Goal: Task Accomplishment & Management: Complete application form

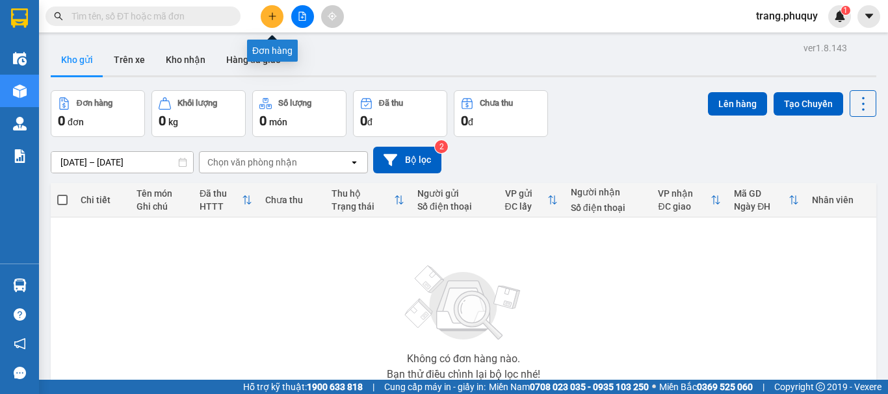
click at [270, 24] on button at bounding box center [272, 16] width 23 height 23
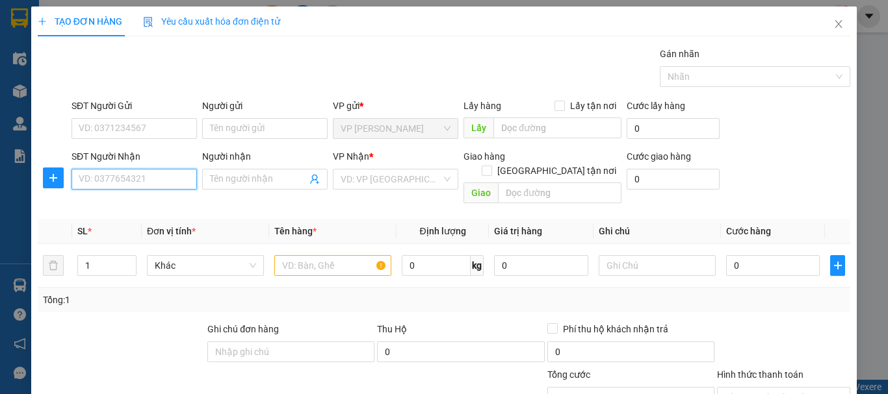
click at [118, 177] on input "SĐT Người Nhận" at bounding box center [133, 179] width 125 height 21
type input "0916826838"
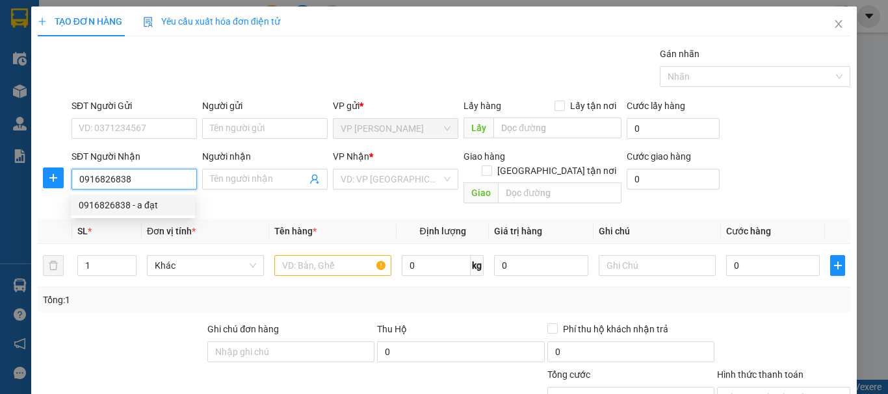
click at [110, 200] on div "0916826838 - a đạt" at bounding box center [133, 205] width 109 height 14
type input "a đạt"
type input "hồng lĩnh"
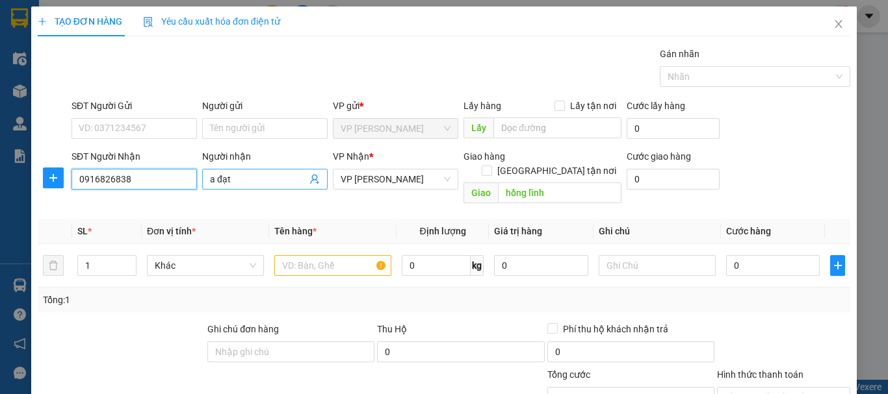
type input "0916826838"
click at [263, 177] on input "a đạt" at bounding box center [258, 179] width 97 height 14
type input "a đạt+ nguyệt"
type input "2"
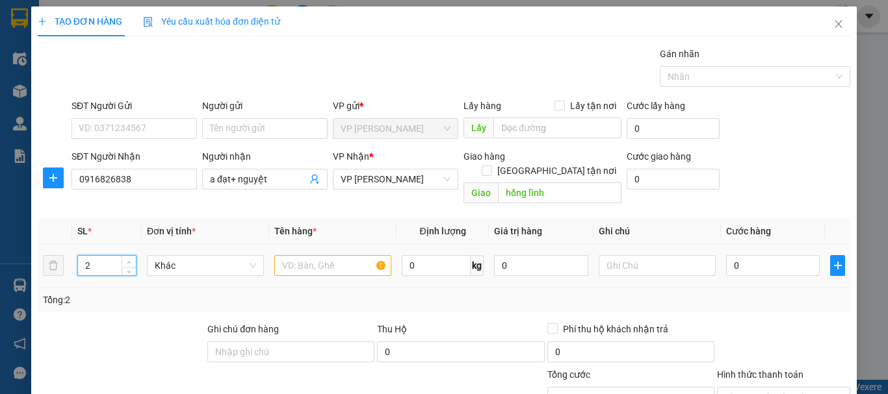
click at [130, 261] on icon "up" at bounding box center [129, 263] width 5 height 5
click at [310, 255] on input "text" at bounding box center [332, 265] width 117 height 21
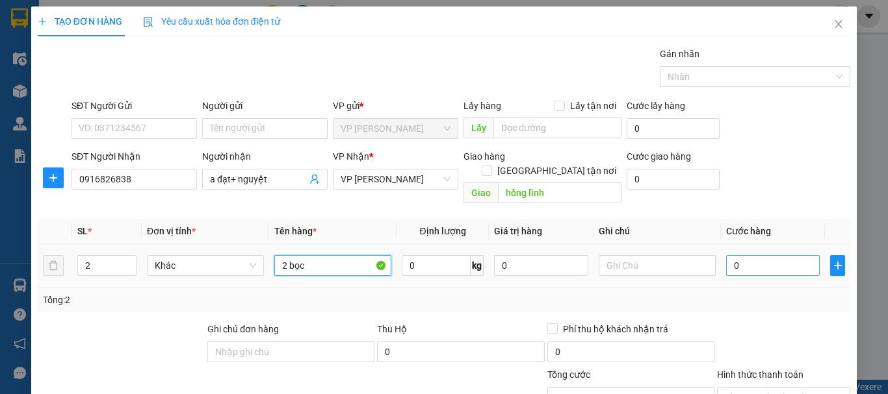
type input "2 bọc"
click at [748, 259] on input "0" at bounding box center [773, 265] width 94 height 21
type input "6"
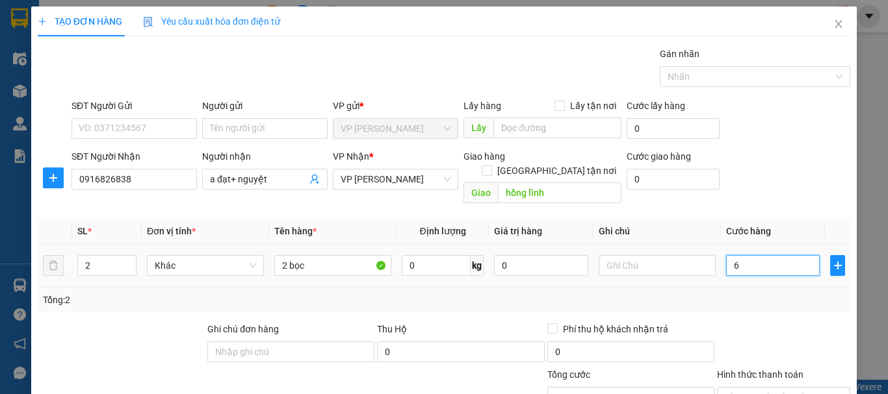
type input "60"
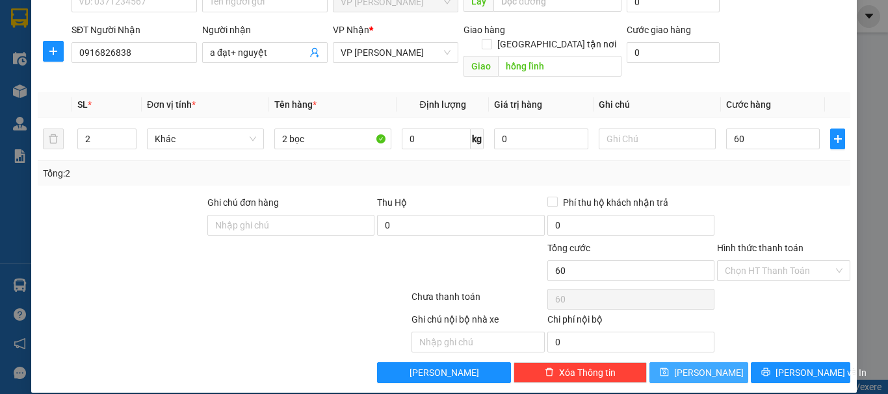
type input "60.000"
click at [690, 366] on span "Lưu" at bounding box center [709, 373] width 70 height 14
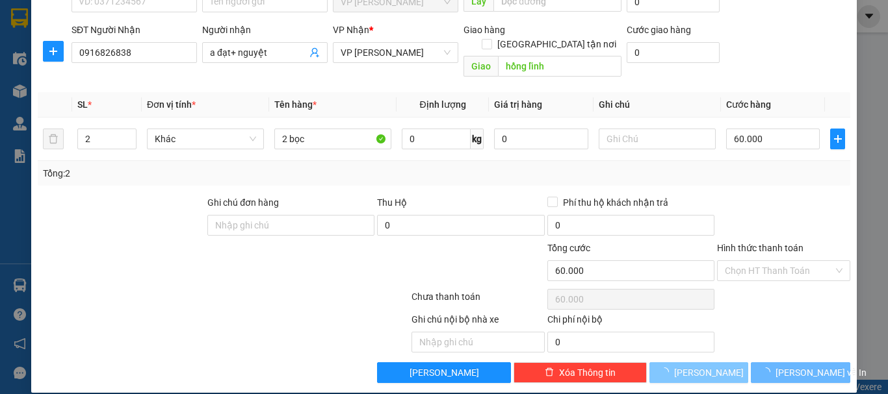
type input "1"
type input "0"
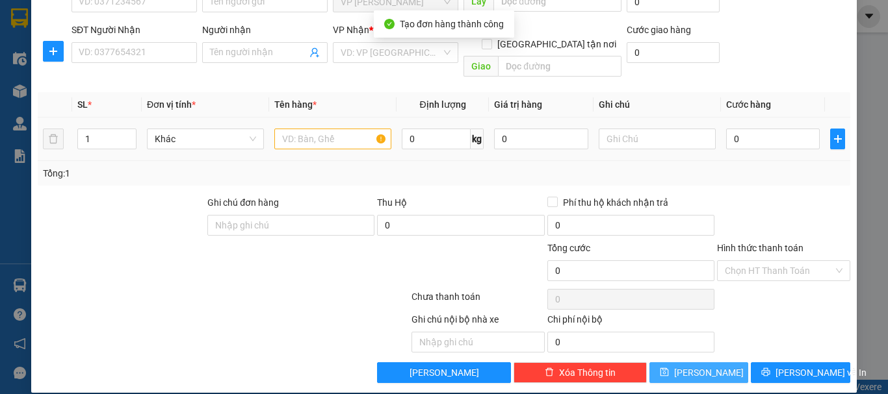
scroll to position [0, 0]
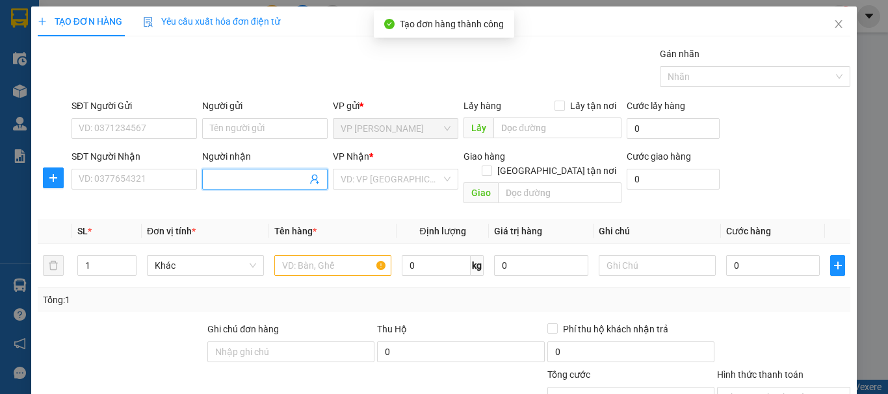
click at [256, 175] on input "Người nhận" at bounding box center [258, 179] width 97 height 14
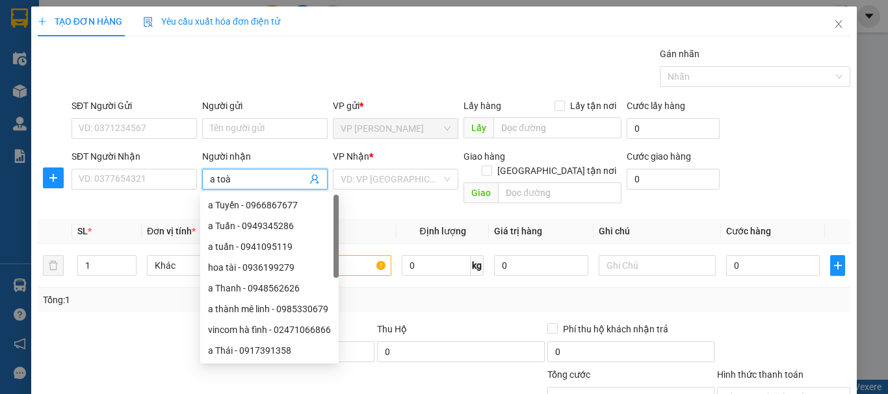
type input "a toàn"
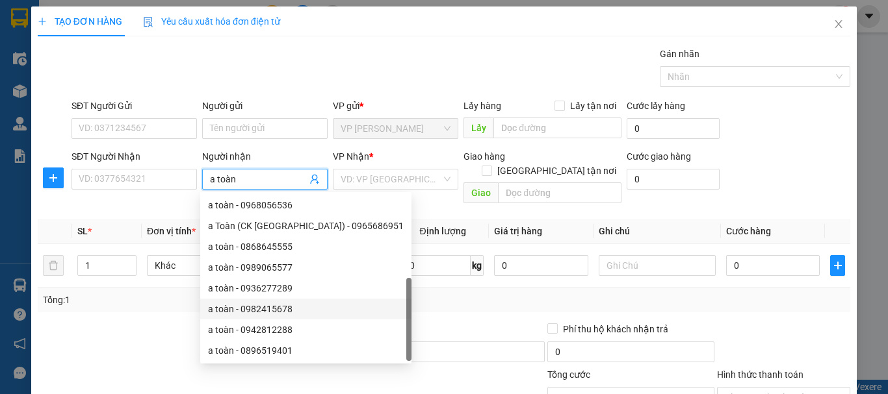
scroll to position [42, 0]
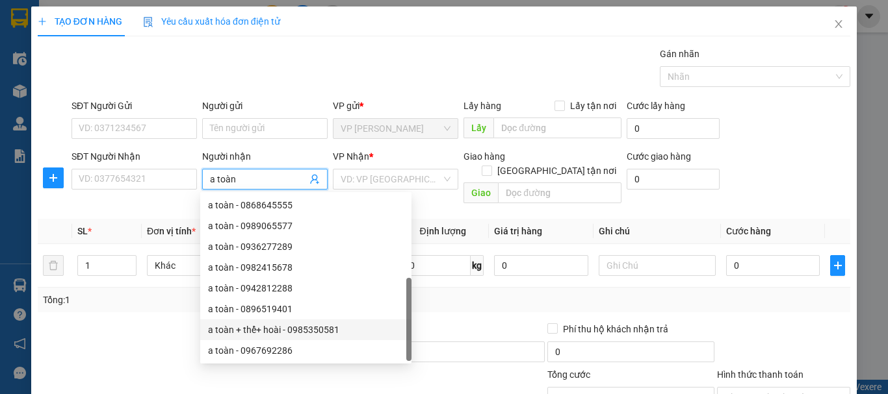
click at [255, 336] on div "a toàn + thể+ hoài - 0985350581" at bounding box center [306, 330] width 196 height 14
type input "0985350581"
type input "a toàn + thể+ hoài"
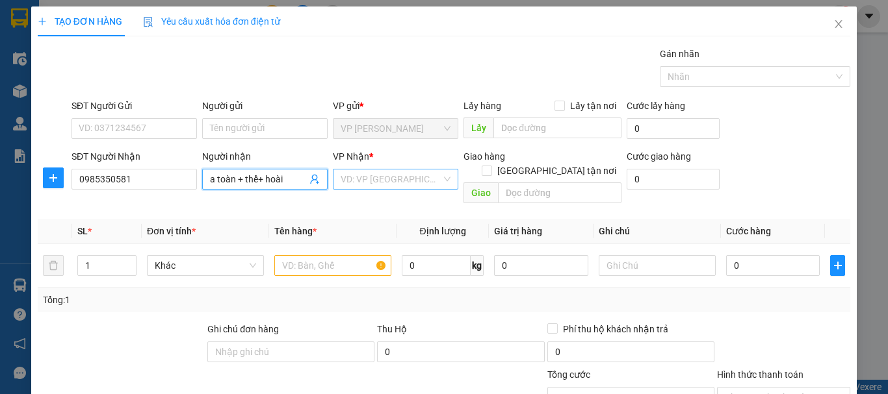
type input "can lộc"
type input "a toàn + thể+ hoài"
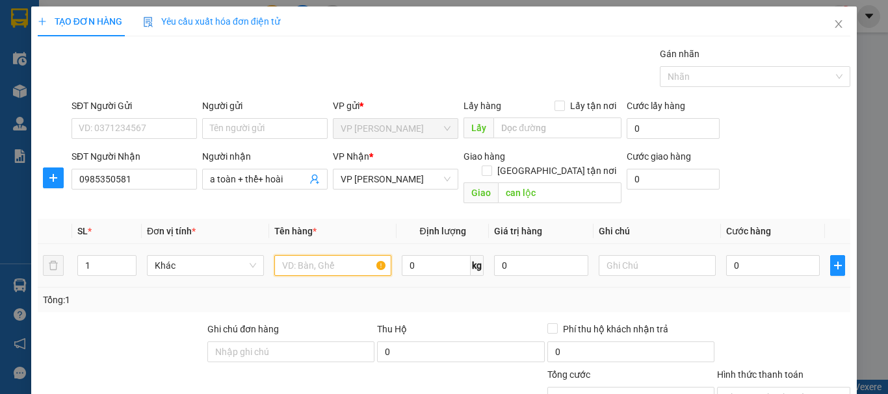
click at [326, 258] on input "text" at bounding box center [332, 265] width 117 height 21
type input "1 thùng"
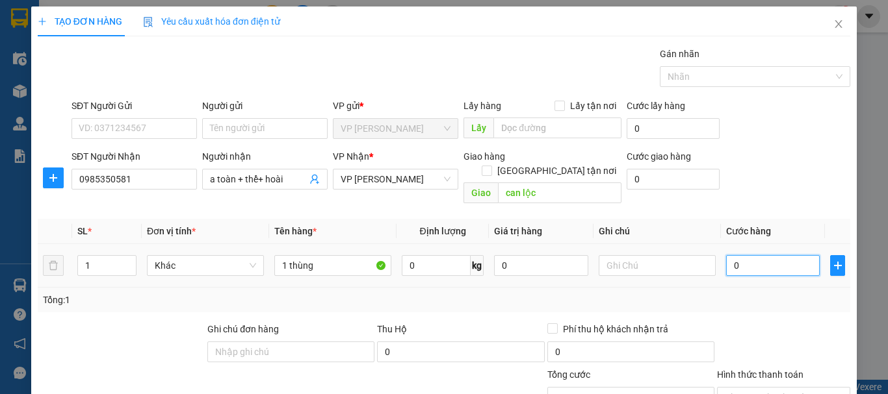
type input "1"
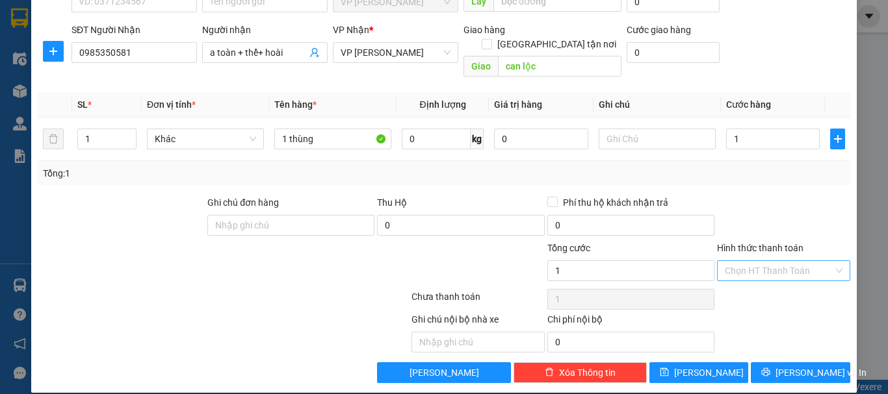
type input "1.000"
click at [754, 261] on input "Hình thức thanh toán" at bounding box center [779, 270] width 109 height 19
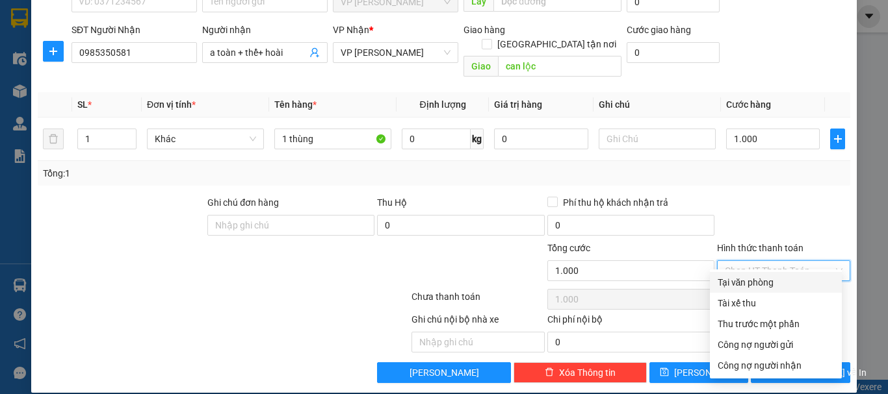
click at [749, 289] on div "Tại văn phòng" at bounding box center [775, 283] width 116 height 14
type input "0"
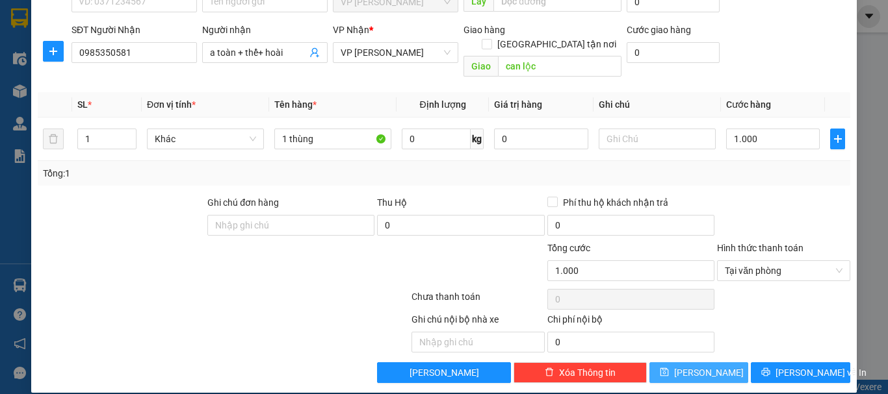
click at [697, 366] on span "Lưu" at bounding box center [709, 373] width 70 height 14
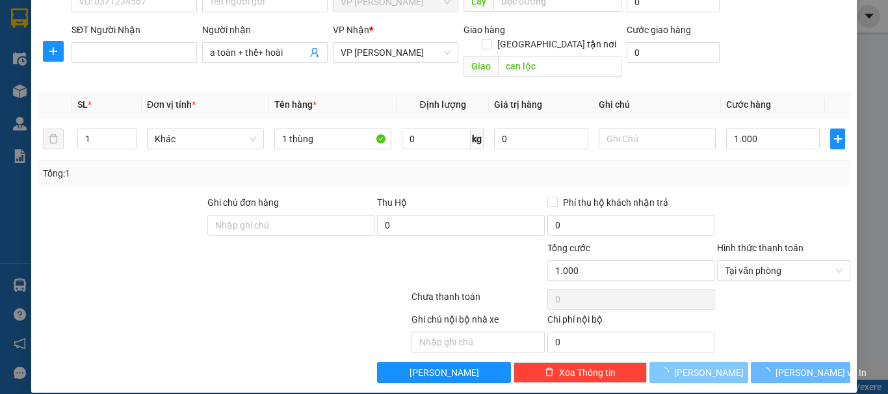
type input "0"
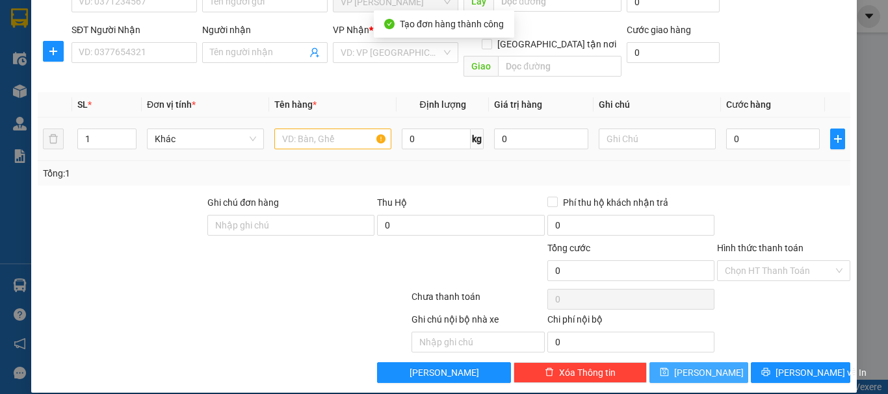
scroll to position [0, 0]
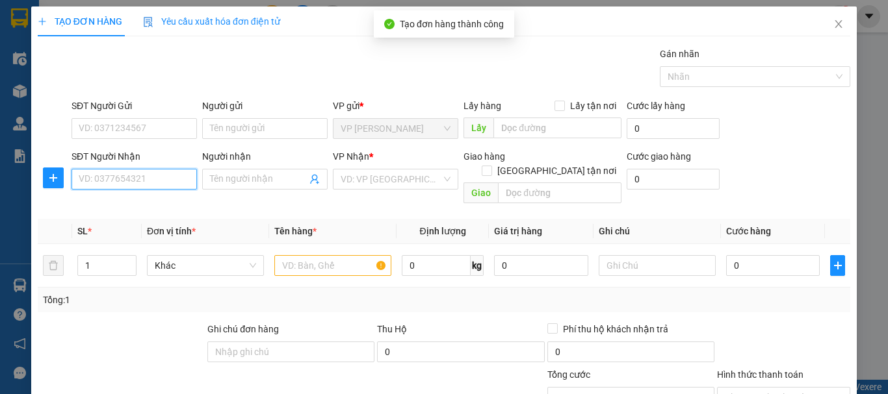
click at [156, 176] on input "SĐT Người Nhận" at bounding box center [133, 179] width 125 height 21
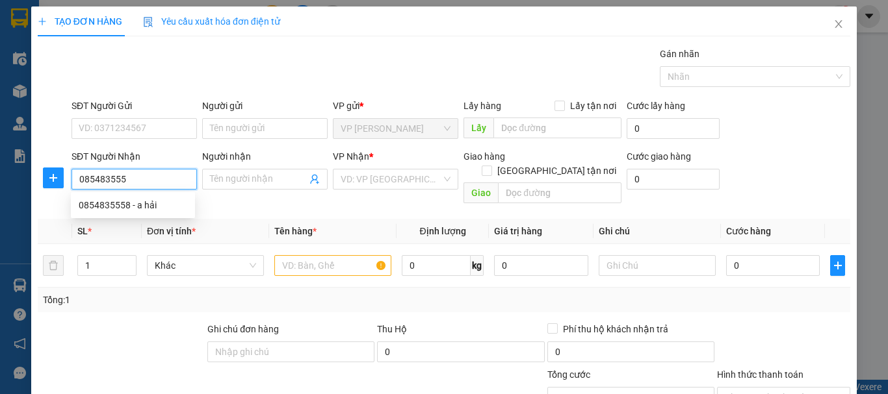
type input "0854835558"
click at [138, 203] on div "0854835558 - a hải" at bounding box center [133, 205] width 109 height 14
type input "a hải"
type input "hồng lĩnh"
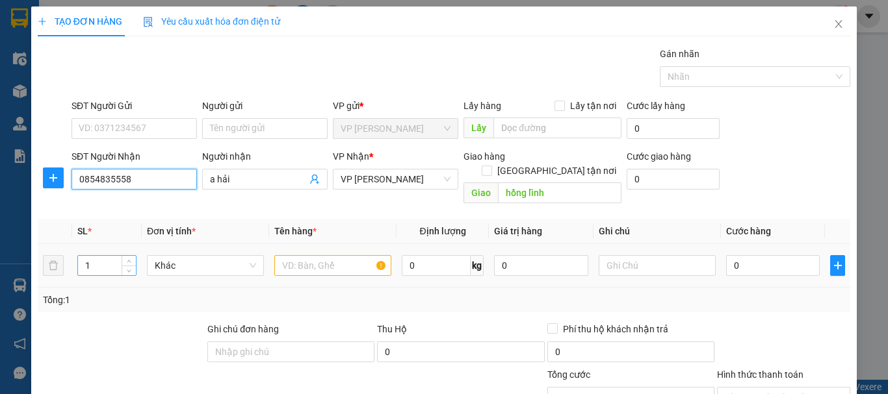
type input "0854835558"
click at [107, 256] on input "1" at bounding box center [107, 265] width 58 height 19
type input "10"
click at [339, 255] on input "text" at bounding box center [332, 265] width 117 height 21
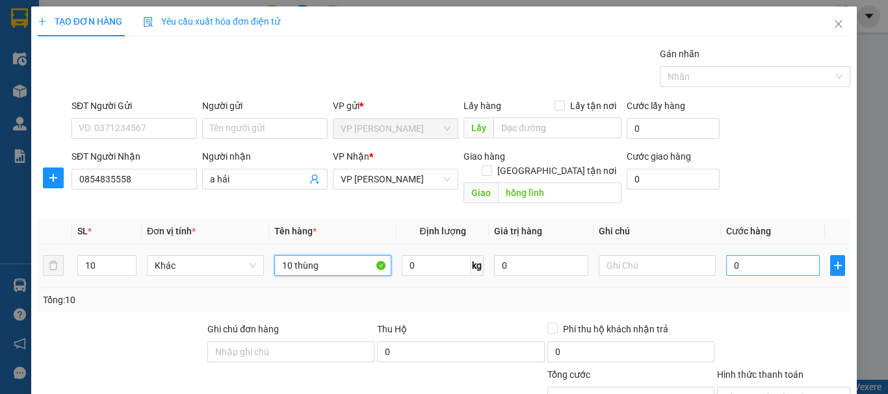
type input "10 thùng"
click at [784, 255] on input "0" at bounding box center [773, 265] width 94 height 21
type input "5"
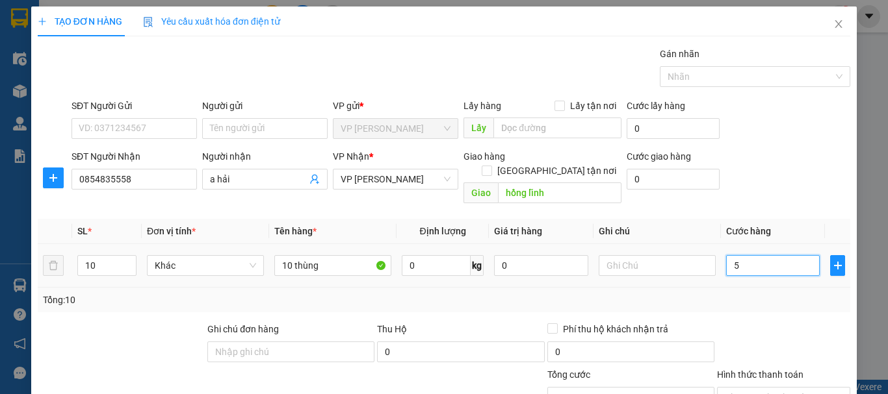
type input "50"
type input "500"
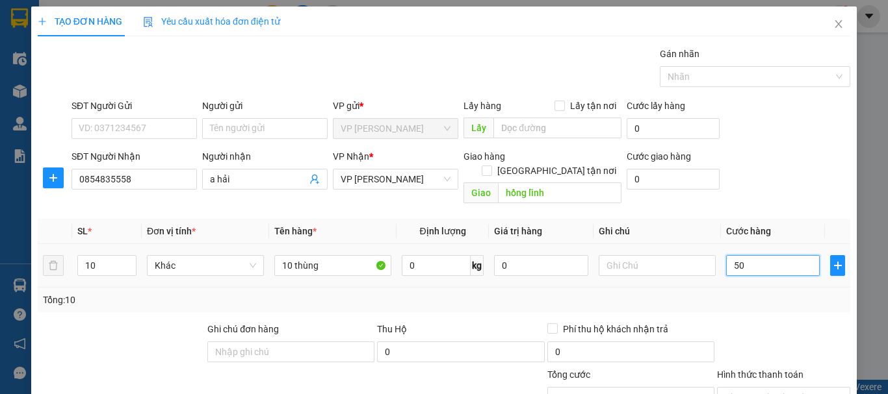
type input "500"
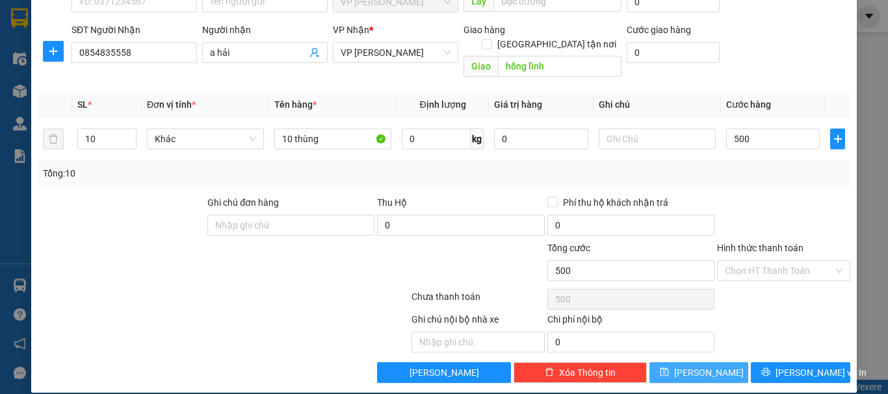
type input "500.000"
click at [669, 368] on icon "save" at bounding box center [664, 372] width 9 height 9
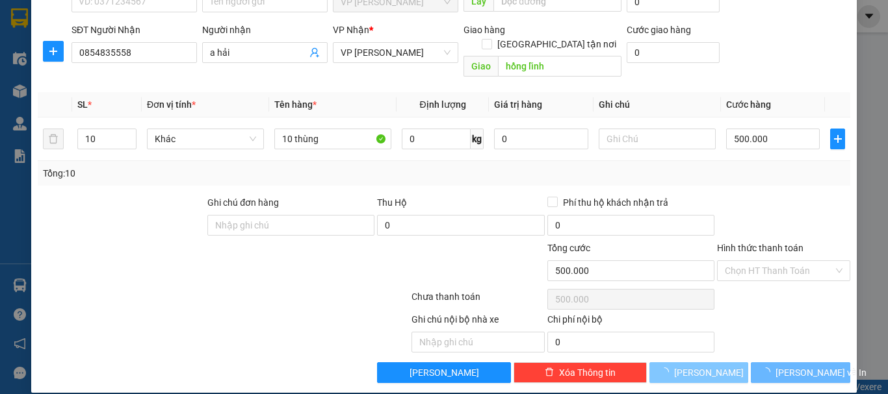
type input "1"
type input "0"
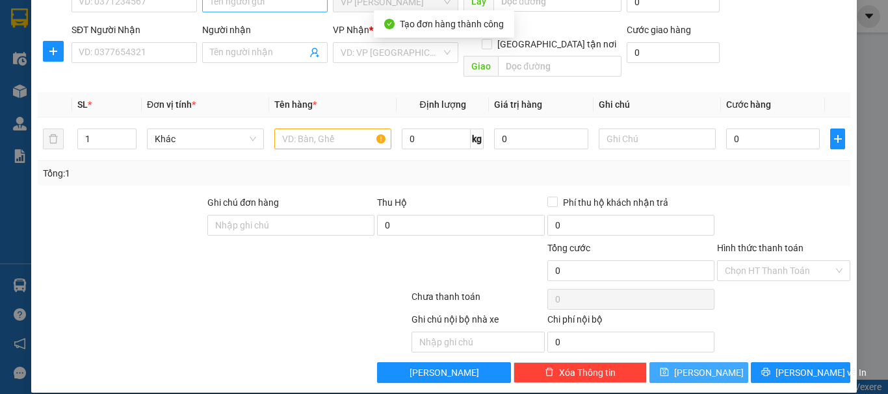
scroll to position [0, 0]
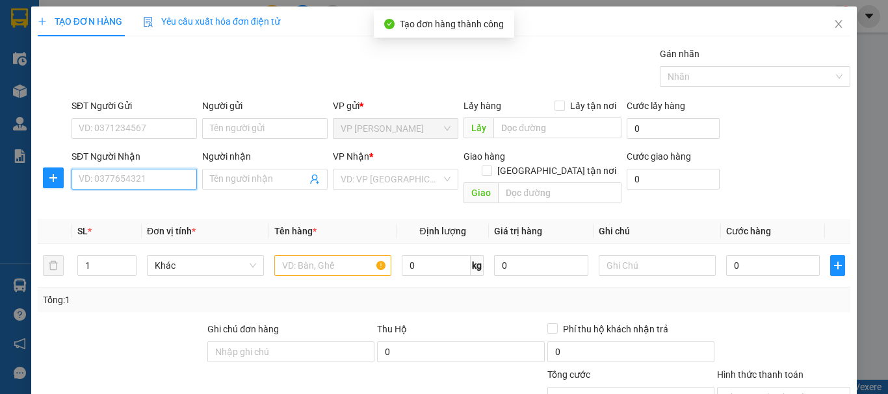
click at [134, 175] on input "SĐT Người Nhận" at bounding box center [133, 179] width 125 height 21
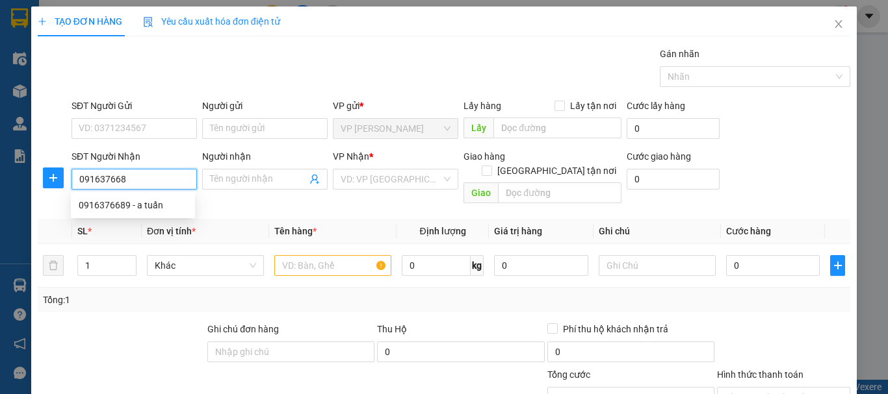
type input "0916376689"
click at [164, 203] on div "0916376689 - a tuấn" at bounding box center [133, 205] width 109 height 14
type input "a tuấn"
type input "hồng lĩnh"
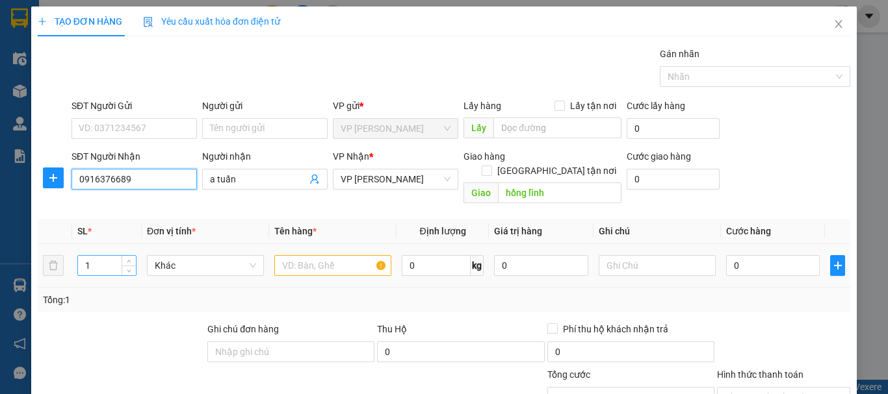
type input "0916376689"
click at [96, 256] on input "1" at bounding box center [107, 265] width 58 height 19
type input "10"
click at [315, 255] on input "text" at bounding box center [332, 265] width 117 height 21
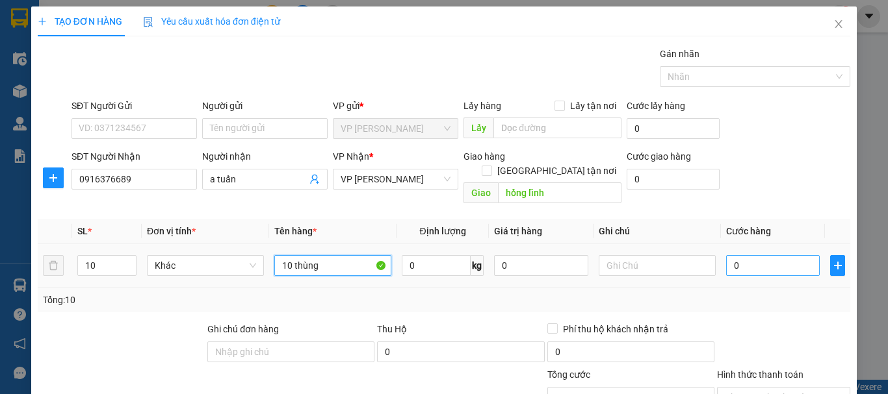
type input "10 thùng"
click at [745, 255] on input "0" at bounding box center [773, 265] width 94 height 21
type input "2"
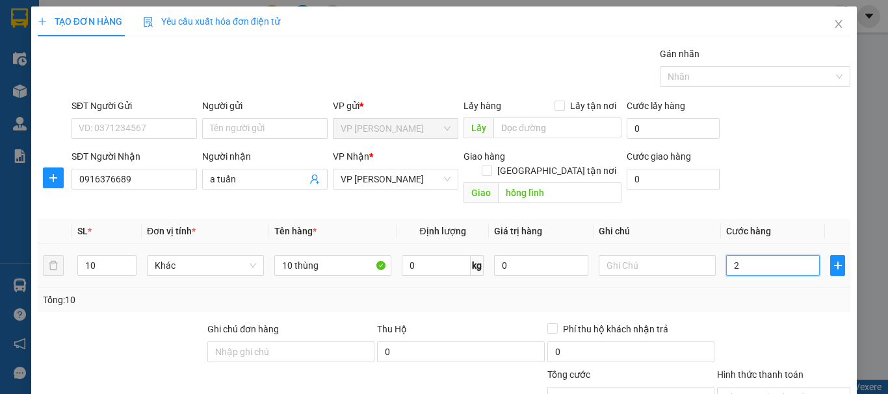
type input "25"
type input "250"
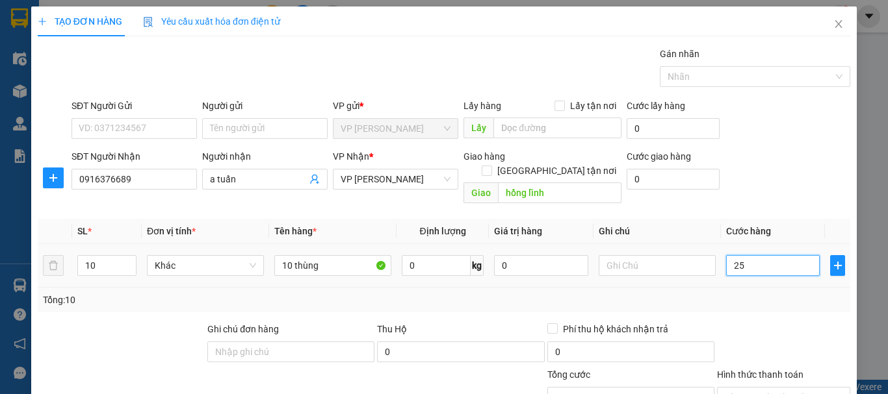
type input "250"
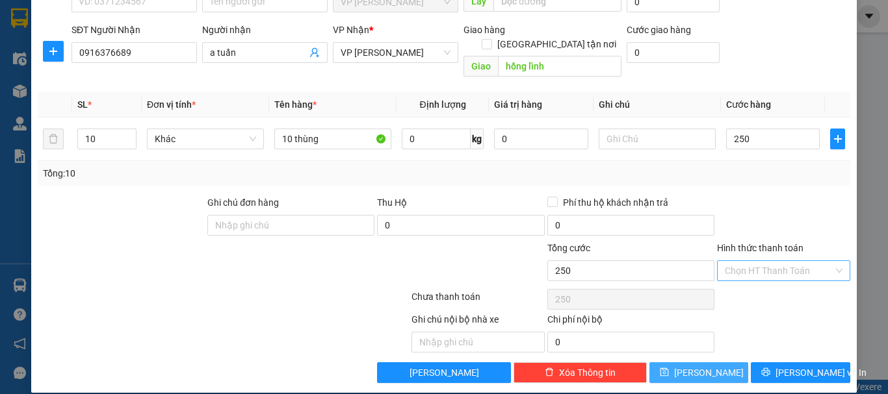
type input "250.000"
click at [761, 261] on input "Hình thức thanh toán" at bounding box center [779, 270] width 109 height 19
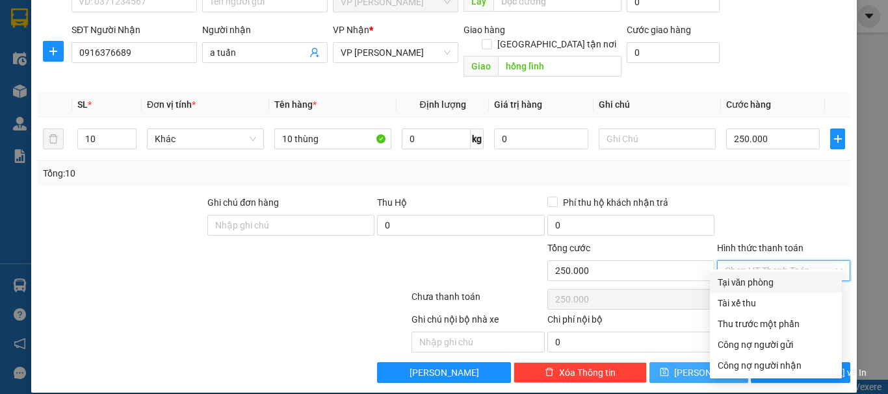
click at [739, 279] on div "Tại văn phòng" at bounding box center [775, 283] width 116 height 14
type input "0"
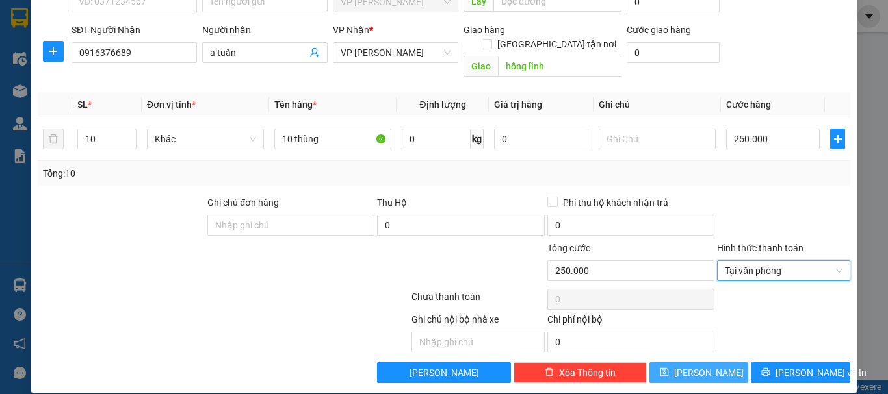
click at [700, 366] on span "Lưu" at bounding box center [709, 373] width 70 height 14
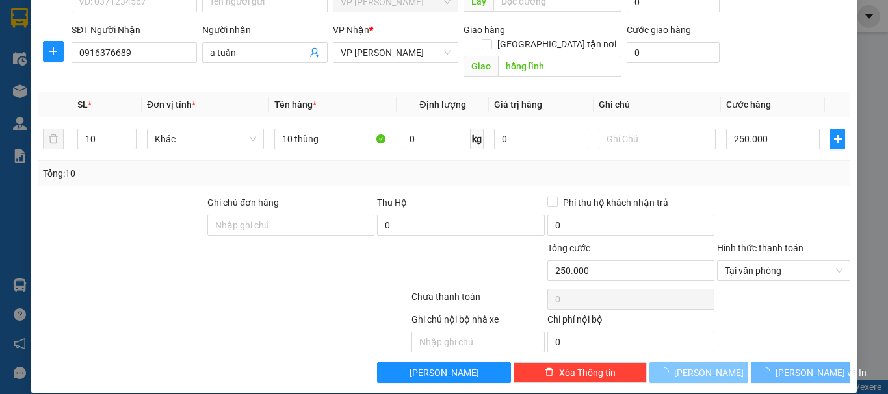
type input "1"
type input "0"
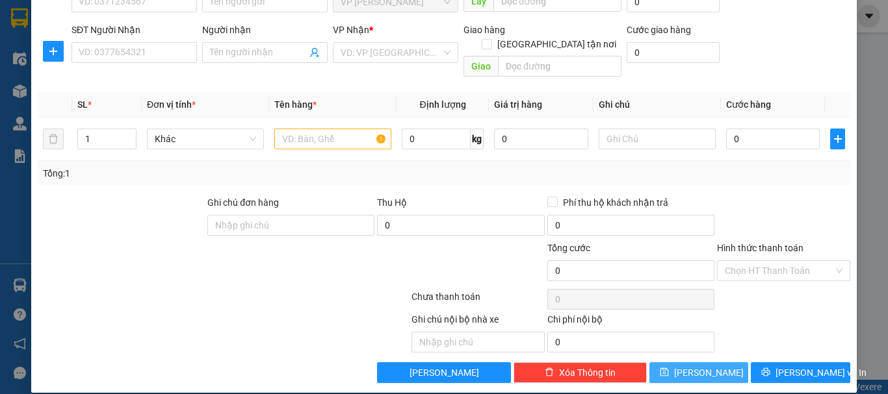
scroll to position [0, 0]
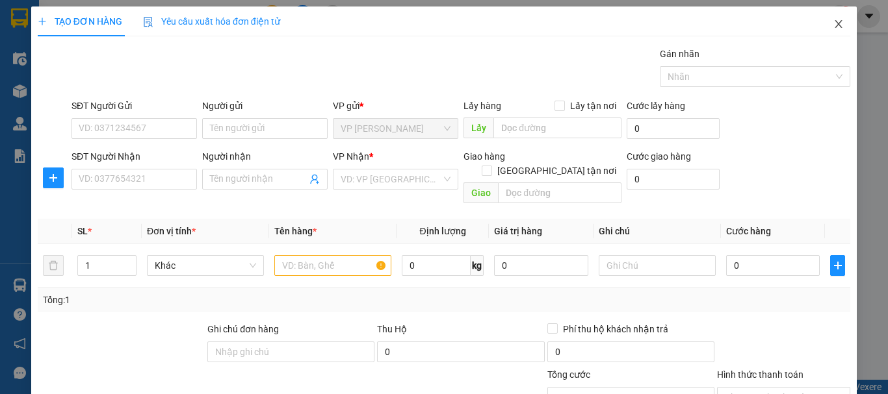
click at [835, 25] on icon "close" at bounding box center [838, 24] width 7 height 8
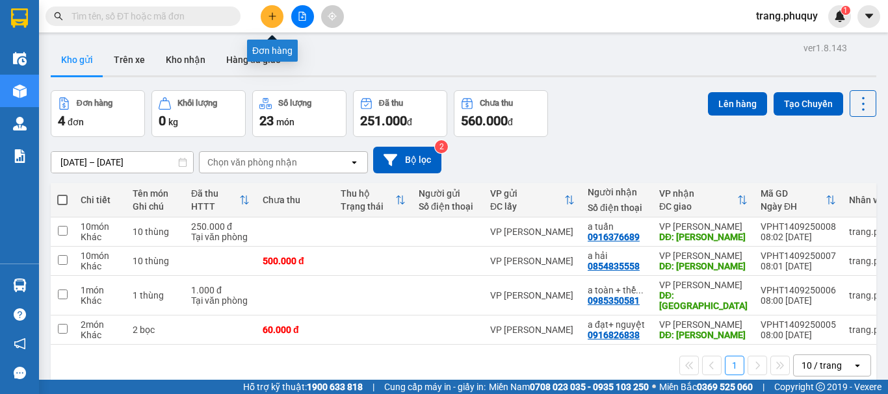
click at [273, 12] on icon "plus" at bounding box center [272, 16] width 9 height 9
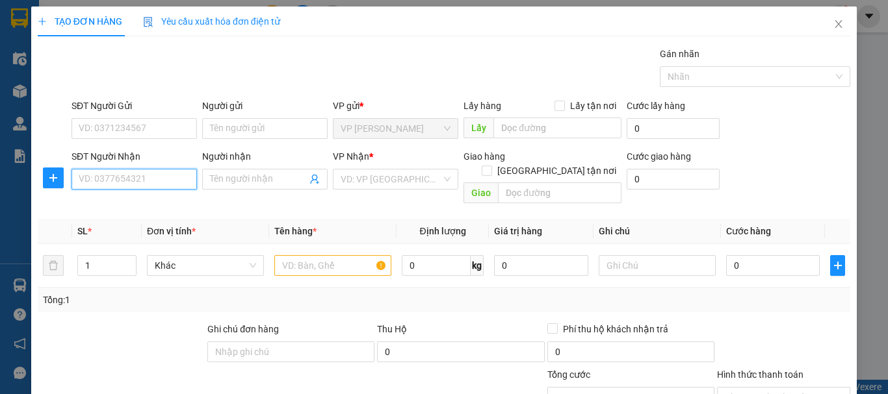
click at [146, 188] on input "SĐT Người Nhận" at bounding box center [133, 179] width 125 height 21
click at [116, 175] on input "0966209105" at bounding box center [133, 179] width 125 height 21
type input "0966209705"
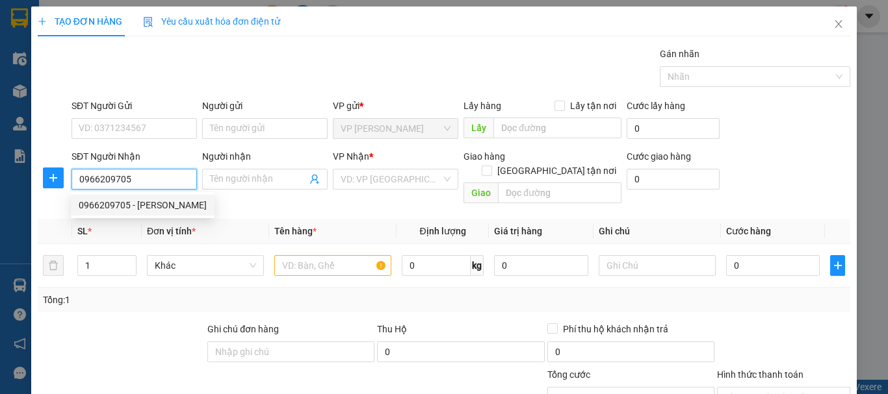
click at [163, 210] on div "0966209705 - linh linh" at bounding box center [143, 205] width 128 height 14
type input "linh linh"
type input "thạch long"
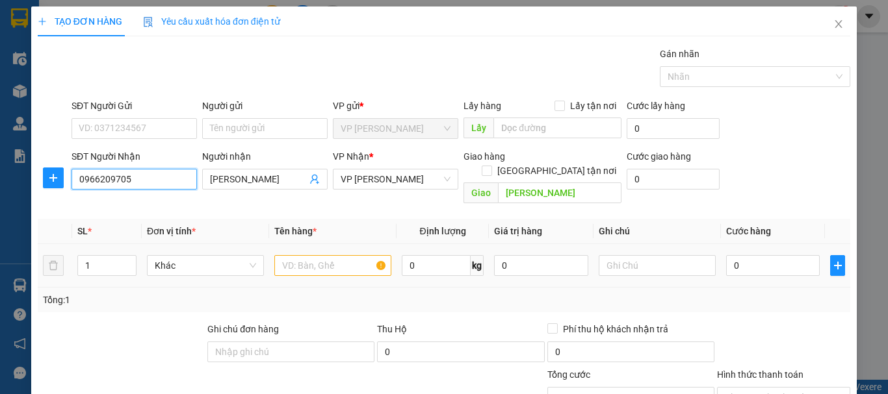
type input "0966209705"
click at [299, 255] on input "text" at bounding box center [332, 265] width 117 height 21
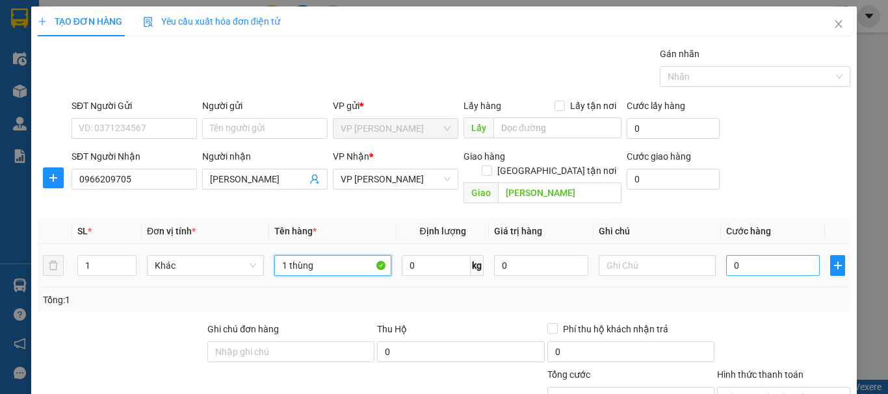
type input "1 thùng"
click at [751, 257] on input "0" at bounding box center [773, 265] width 94 height 21
type input "6"
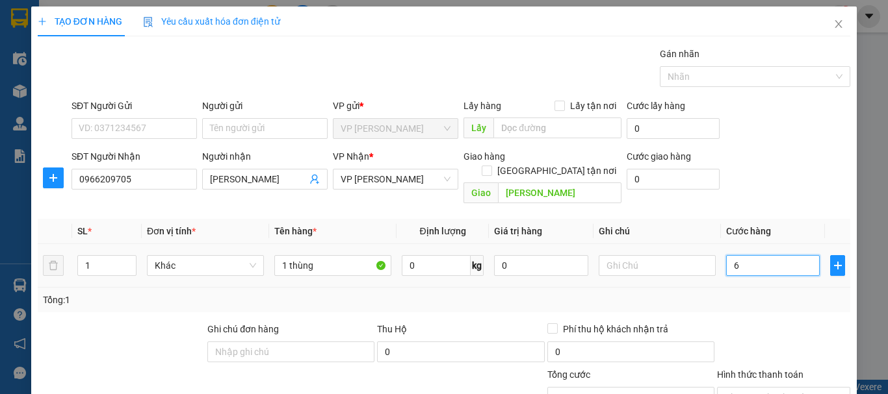
type input "60"
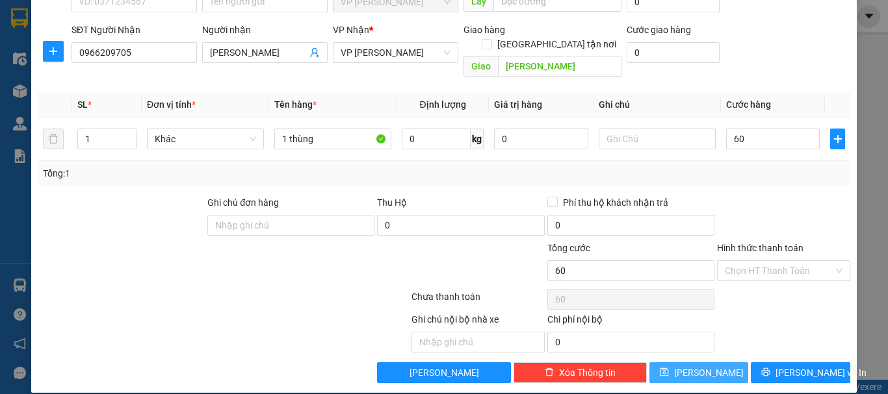
type input "60.000"
click at [698, 366] on span "Lưu" at bounding box center [709, 373] width 70 height 14
type input "0"
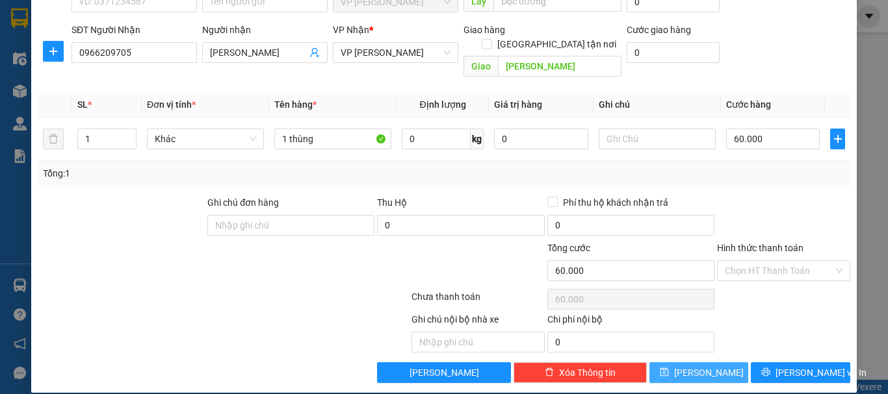
type input "0"
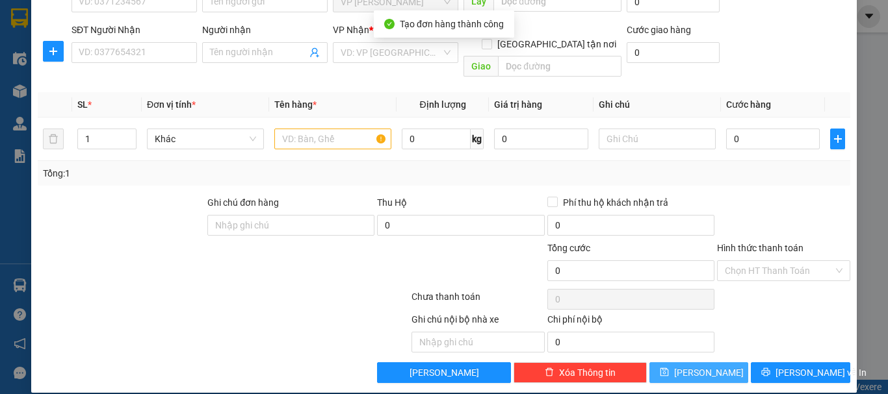
scroll to position [0, 0]
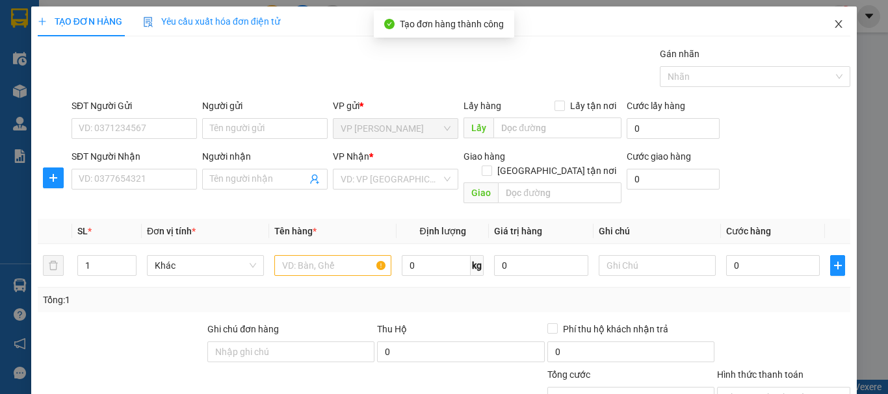
click at [830, 30] on span "Close" at bounding box center [838, 24] width 36 height 36
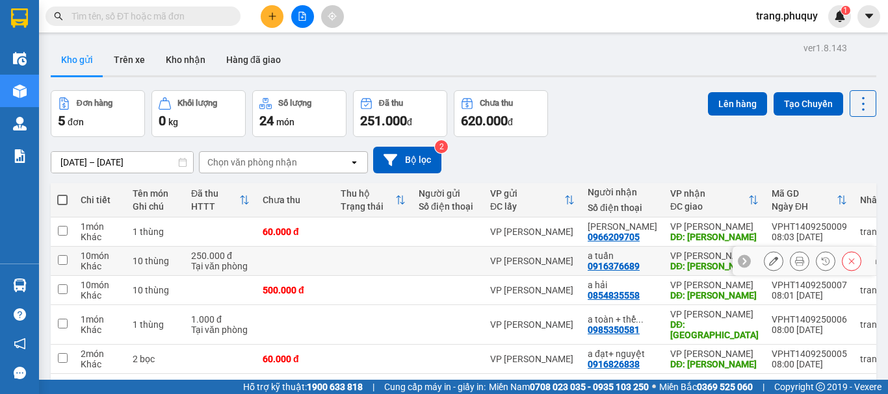
scroll to position [60, 0]
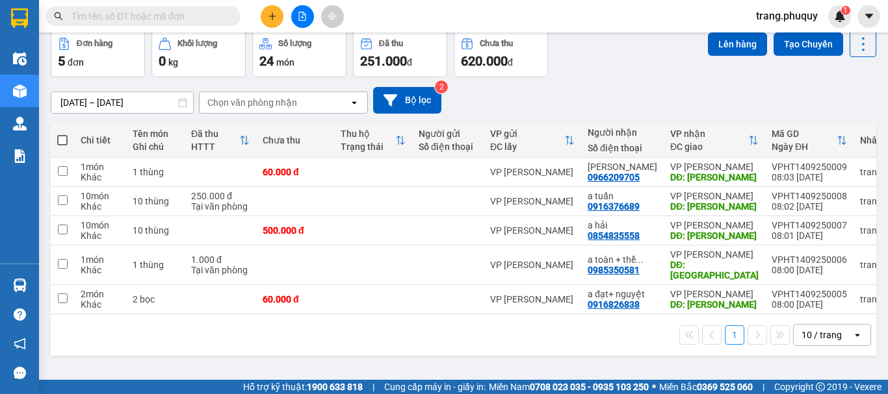
click at [55, 136] on th at bounding box center [62, 140] width 23 height 34
click at [65, 135] on span at bounding box center [62, 140] width 10 height 10
click at [62, 134] on input "checkbox" at bounding box center [62, 134] width 0 height 0
checkbox input "true"
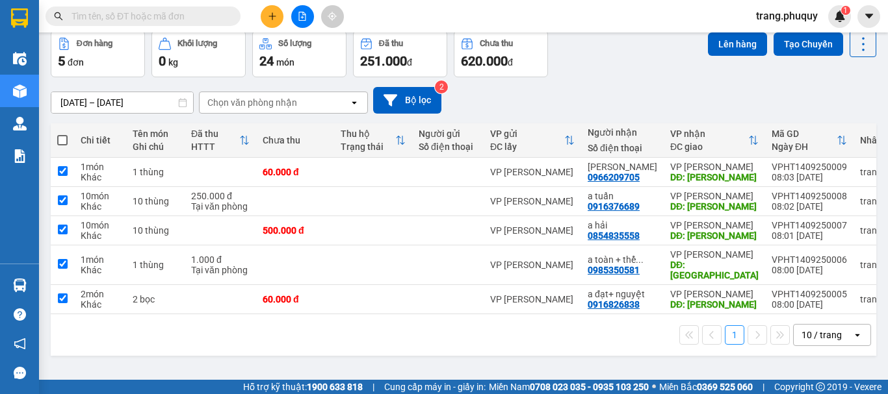
checkbox input "true"
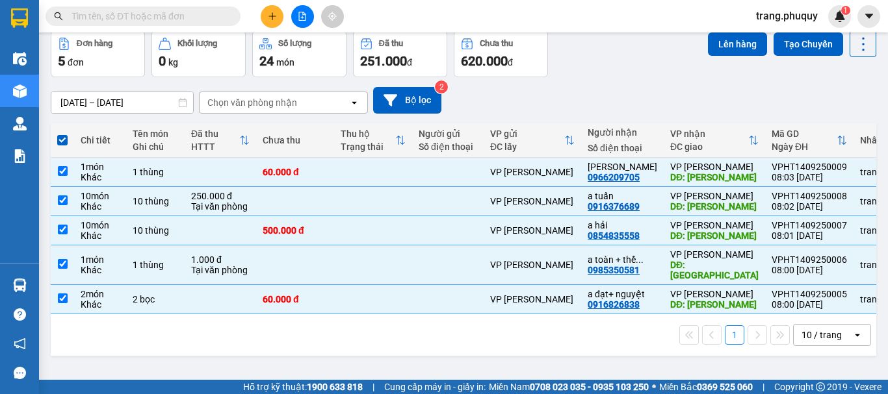
click at [62, 136] on span at bounding box center [62, 140] width 10 height 10
click at [62, 134] on input "checkbox" at bounding box center [62, 134] width 0 height 0
checkbox input "false"
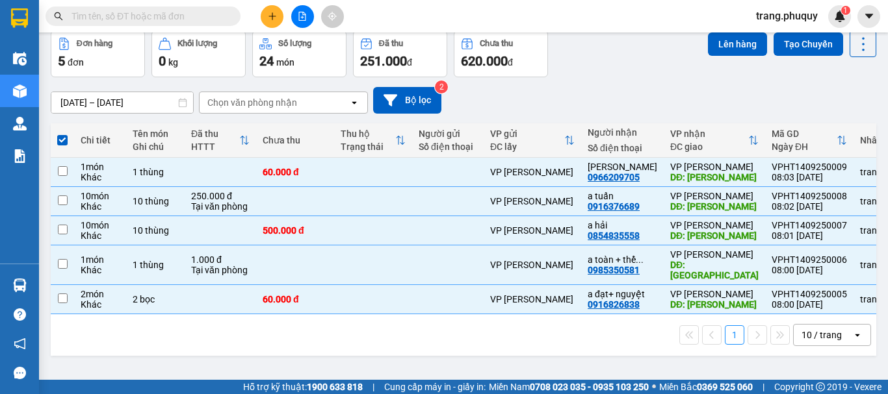
checkbox input "false"
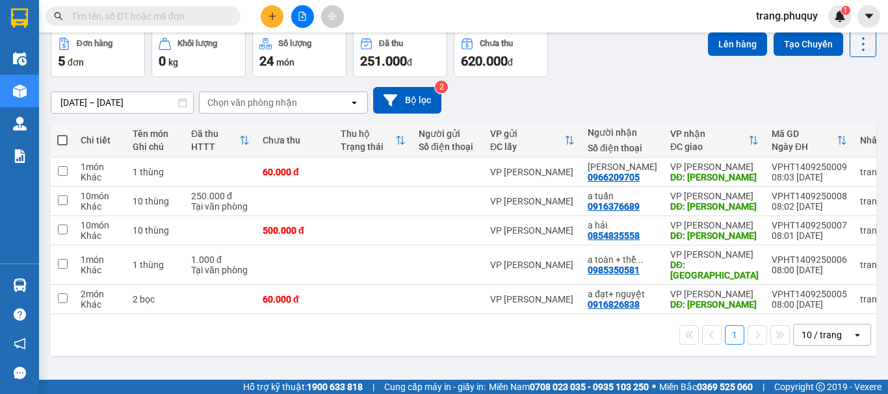
click at [62, 136] on span at bounding box center [62, 140] width 10 height 10
click at [62, 134] on input "checkbox" at bounding box center [62, 134] width 0 height 0
checkbox input "true"
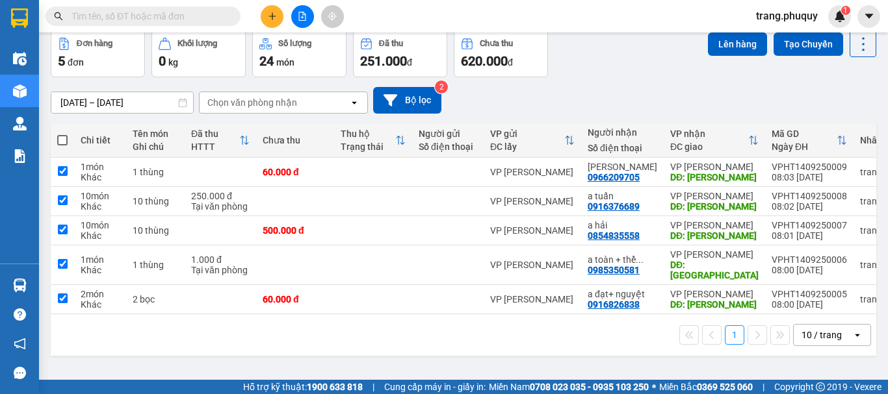
checkbox input "true"
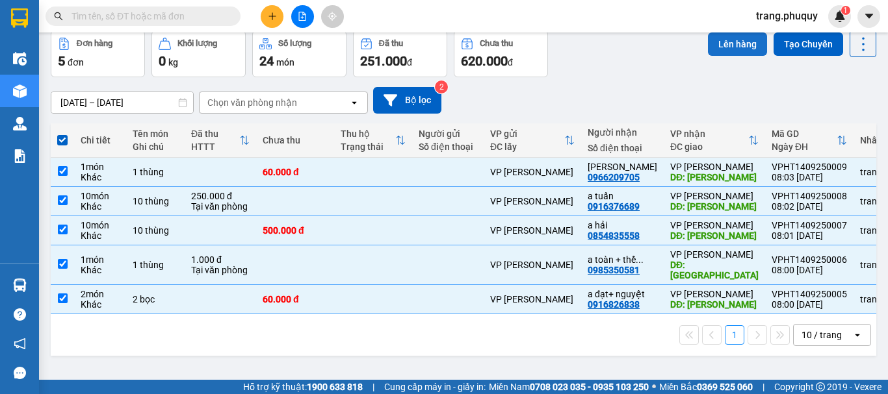
click at [726, 45] on button "Lên hàng" at bounding box center [737, 43] width 59 height 23
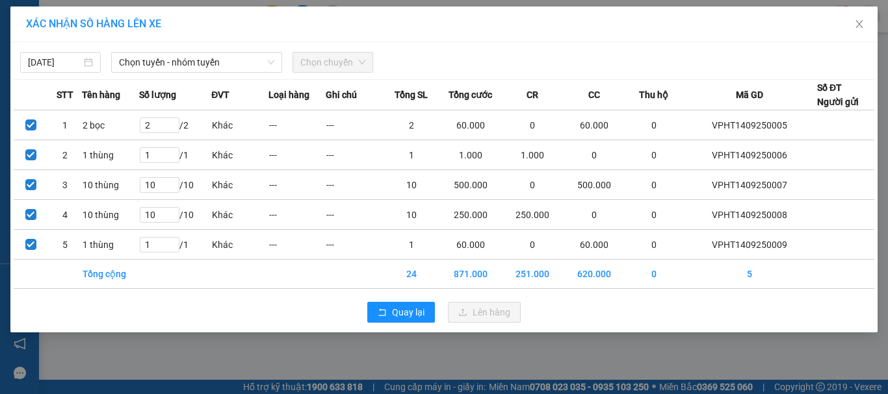
click at [334, 61] on span "Chọn chuyến" at bounding box center [332, 62] width 65 height 19
click at [348, 62] on span "Chọn chuyến" at bounding box center [332, 62] width 65 height 19
click at [246, 68] on span "Chọn tuyến - nhóm tuyến" at bounding box center [196, 62] width 155 height 19
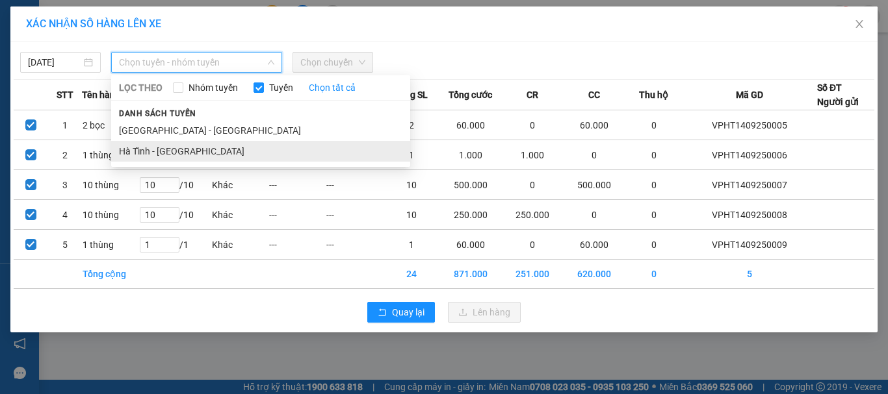
click at [158, 149] on li "Hà Tĩnh - Hà Nội" at bounding box center [260, 151] width 299 height 21
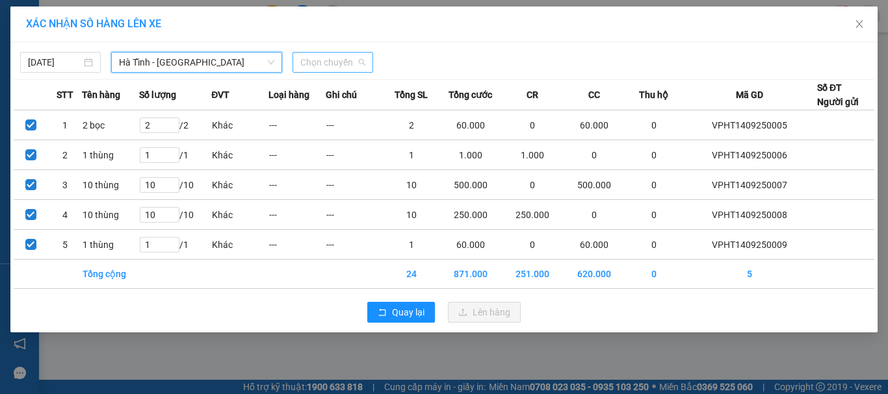
click at [329, 66] on span "Chọn chuyến" at bounding box center [332, 62] width 65 height 19
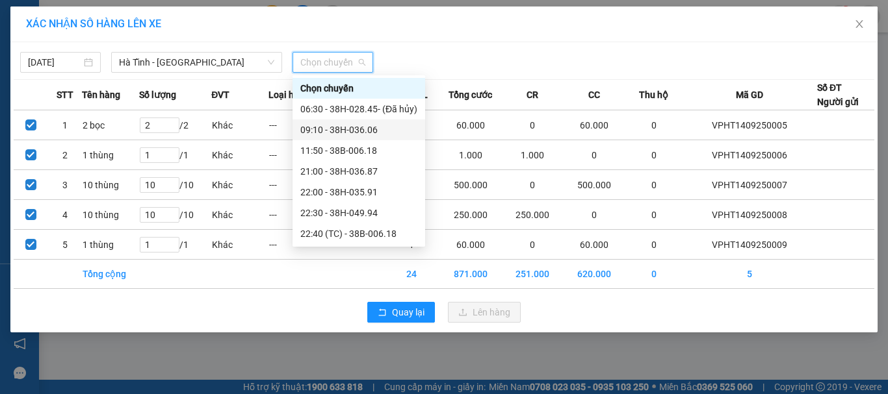
click at [370, 133] on div "09:10 - 38H-036.06" at bounding box center [358, 130] width 117 height 14
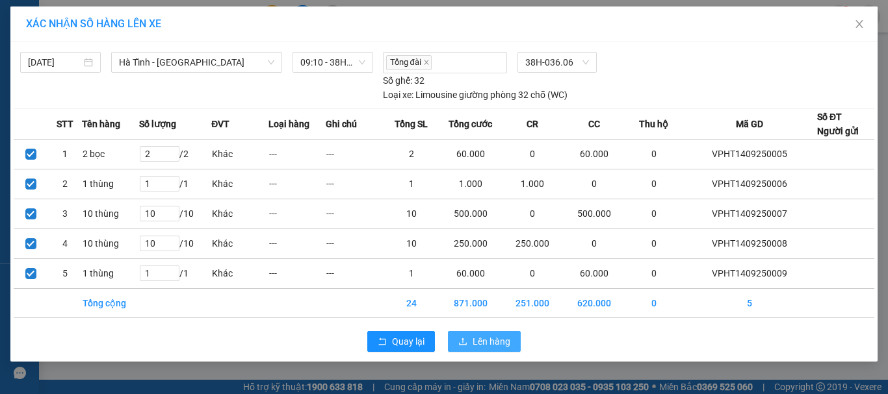
click at [476, 341] on span "Lên hàng" at bounding box center [491, 342] width 38 height 14
